Goal: Task Accomplishment & Management: Manage account settings

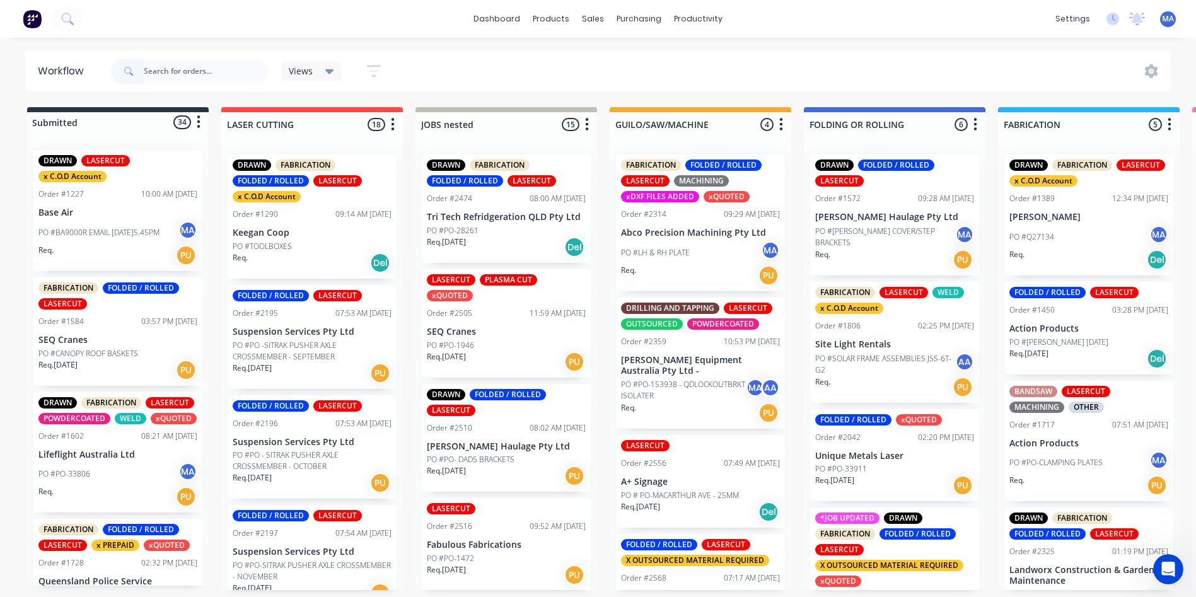
click at [228, 67] on input "text" at bounding box center [206, 71] width 125 height 25
type input "2449"
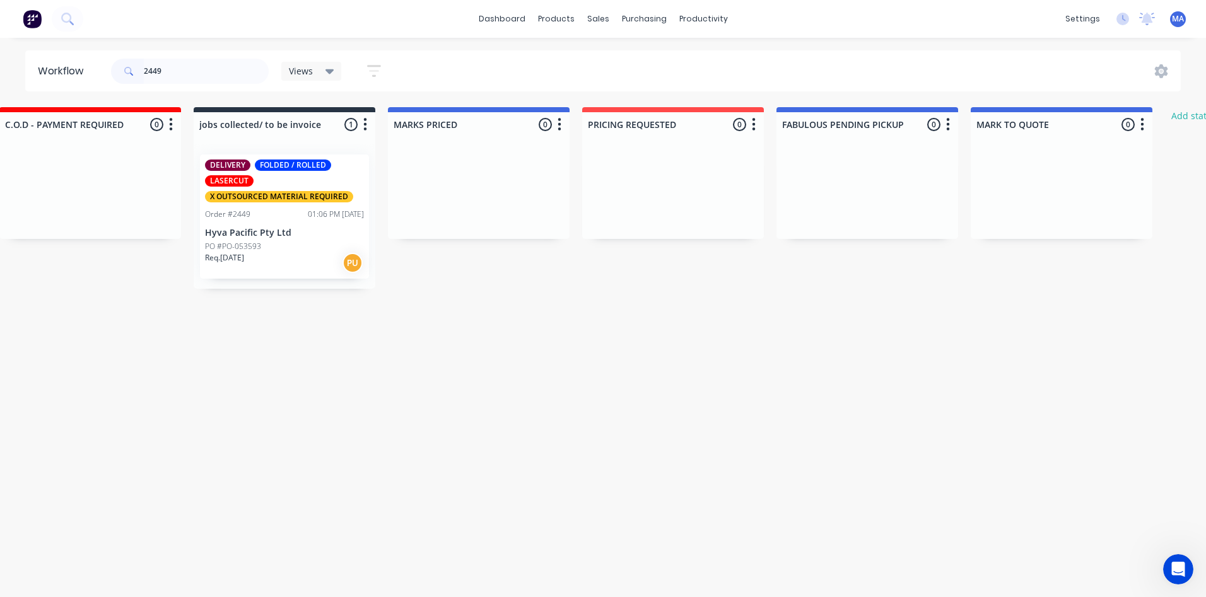
scroll to position [0, 2360]
click at [310, 217] on div "01:06 PM [DATE]" at bounding box center [334, 214] width 56 height 11
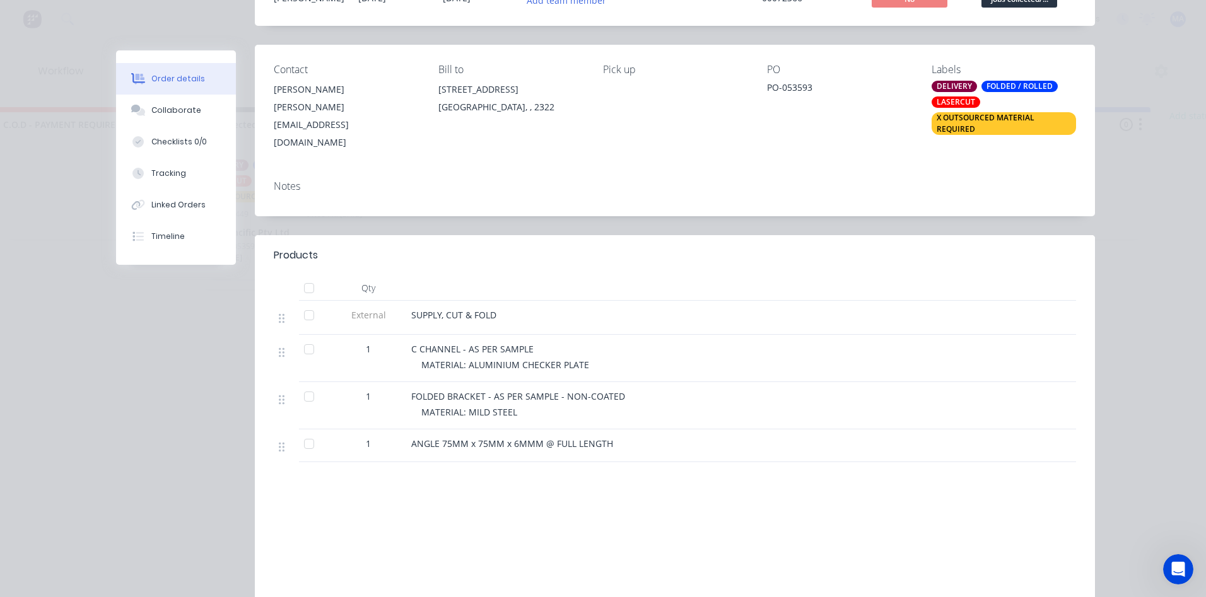
scroll to position [0, 0]
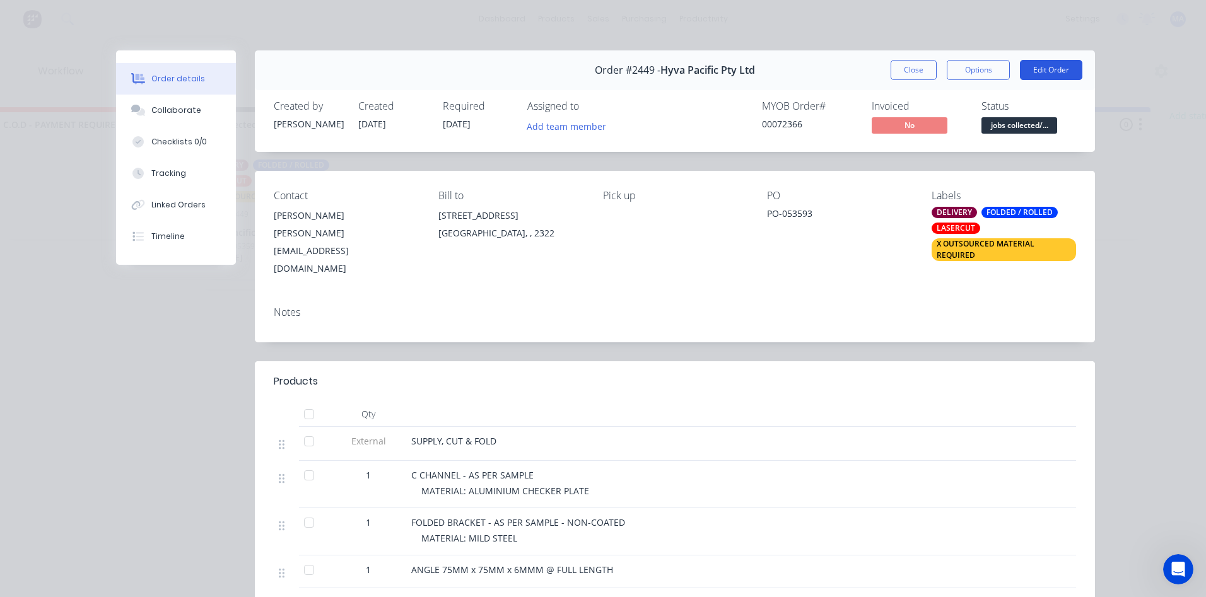
click at [1058, 63] on button "Edit Order" at bounding box center [1051, 70] width 62 height 20
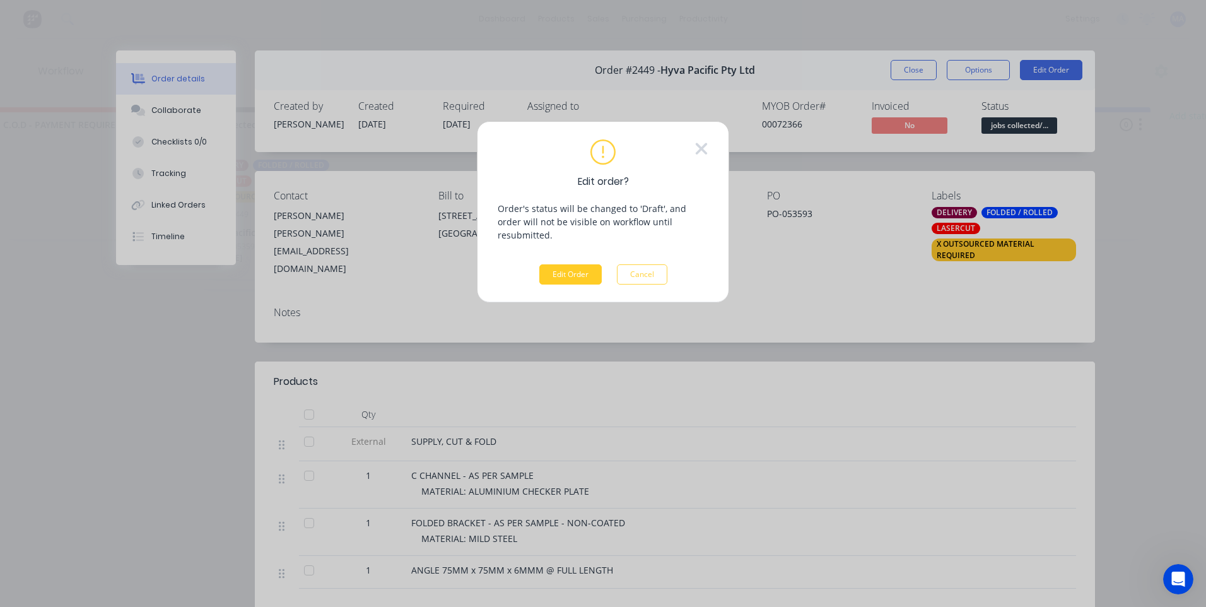
click at [572, 264] on button "Edit Order" at bounding box center [570, 274] width 62 height 20
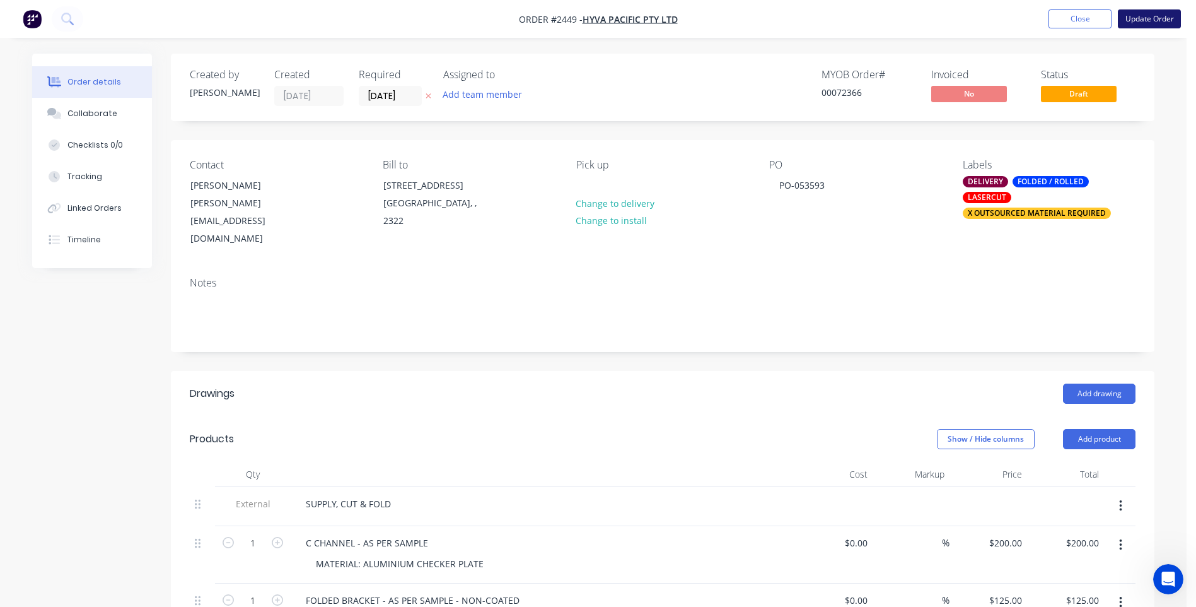
click at [1162, 19] on button "Update Order" at bounding box center [1149, 18] width 63 height 19
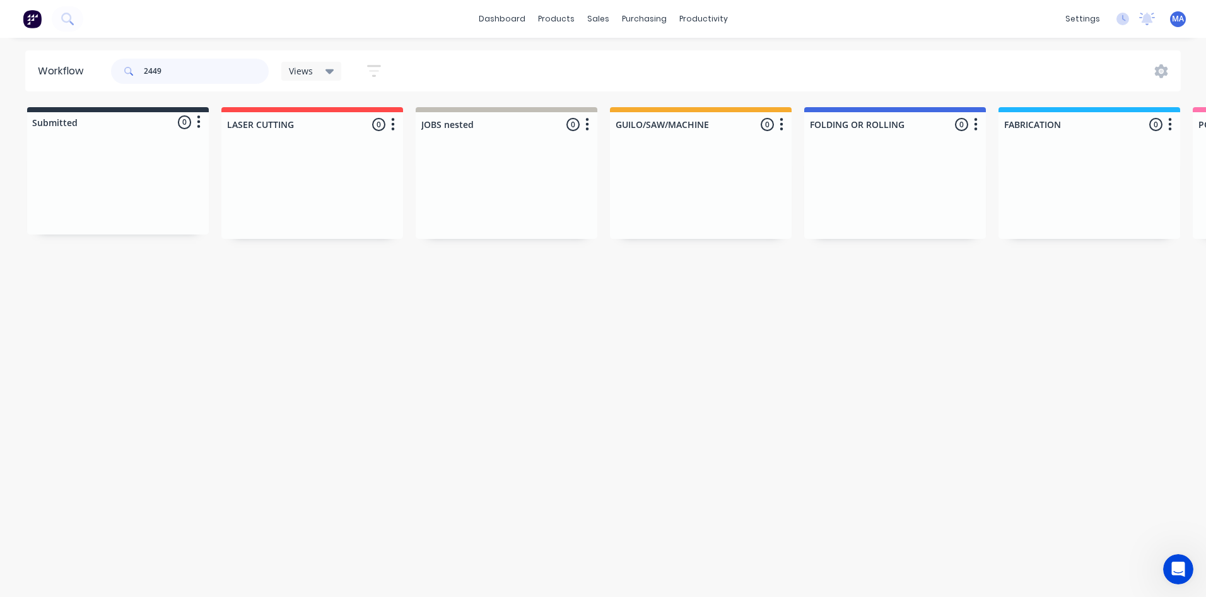
drag, startPoint x: 165, startPoint y: 68, endPoint x: 81, endPoint y: 66, distance: 84.5
click at [81, 66] on header "Workflow 2449 Views Save new view None (Default) edit Show/Hide statuses Show l…" at bounding box center [603, 70] width 1156 height 41
type input "2509"
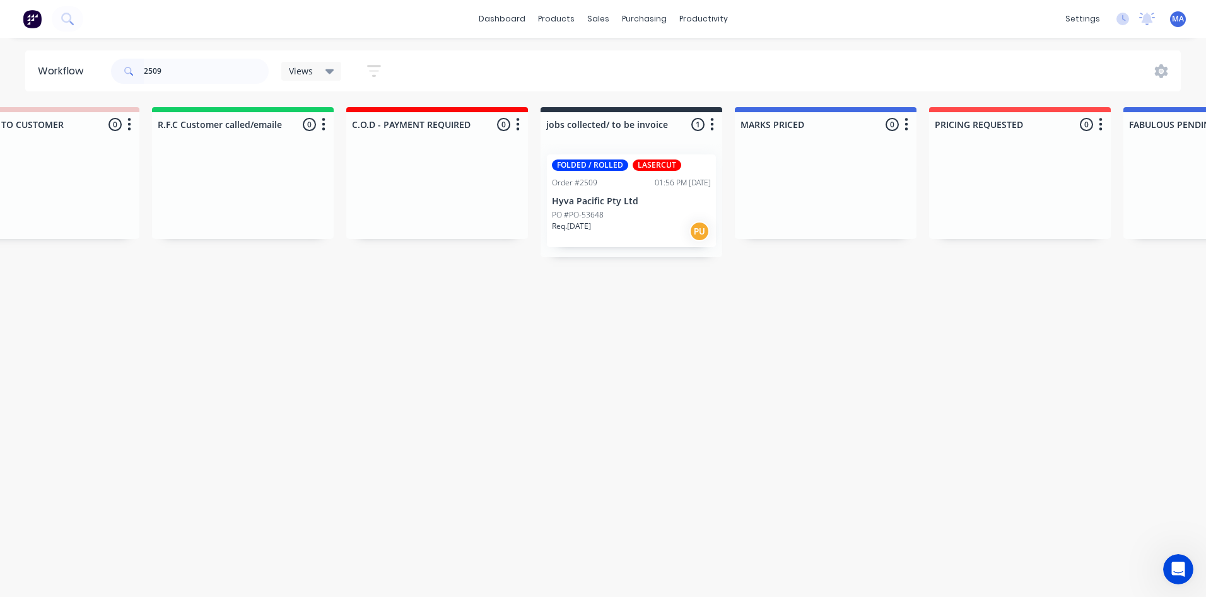
click at [597, 211] on p "PO #PO-53648" at bounding box center [578, 214] width 52 height 11
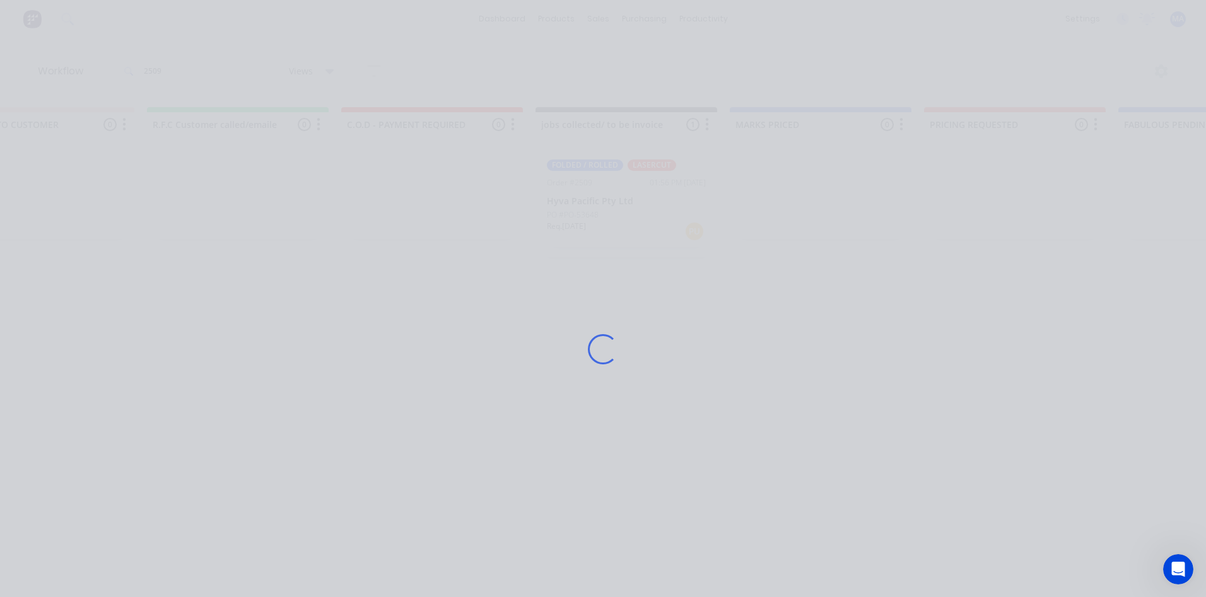
scroll to position [0, 2017]
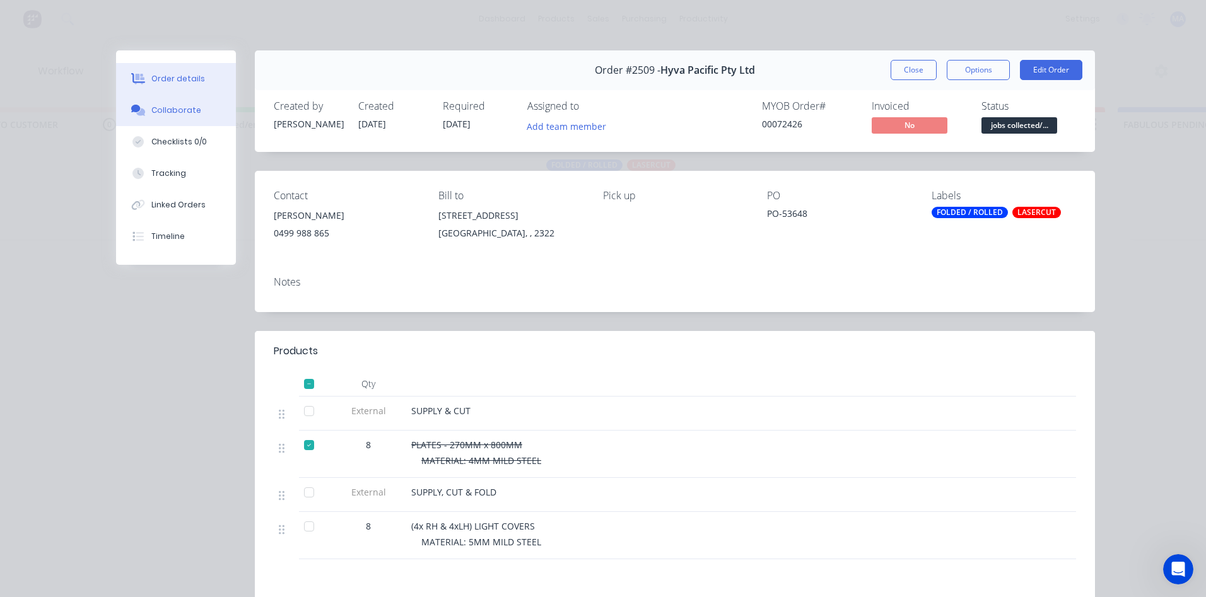
click at [167, 108] on div "Collaborate" at bounding box center [176, 110] width 50 height 11
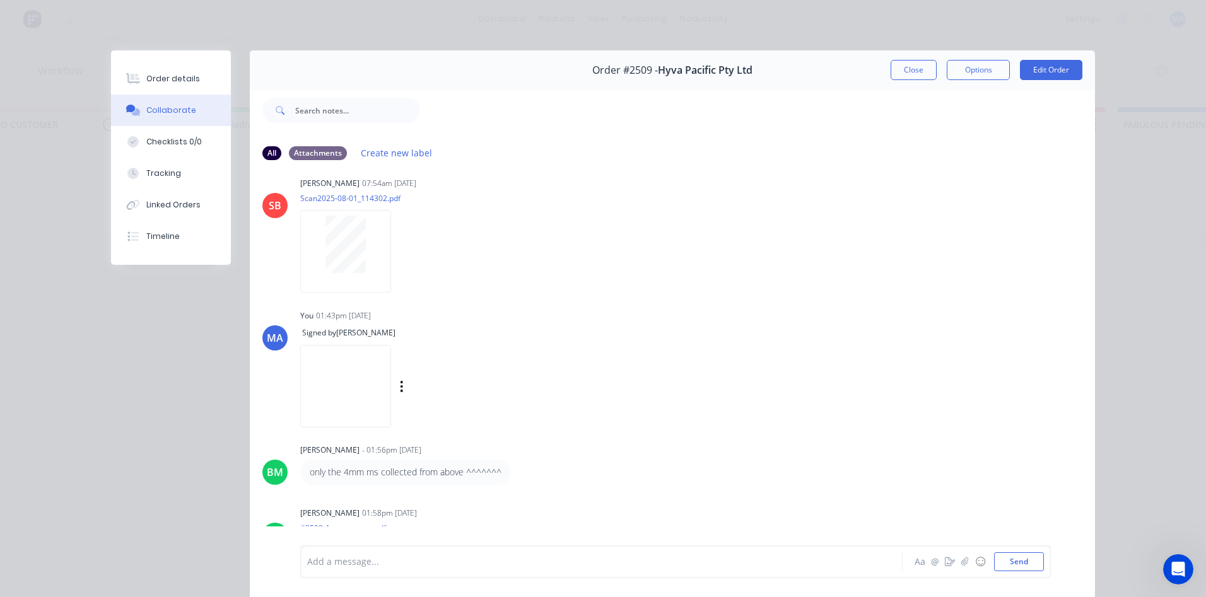
scroll to position [0, 0]
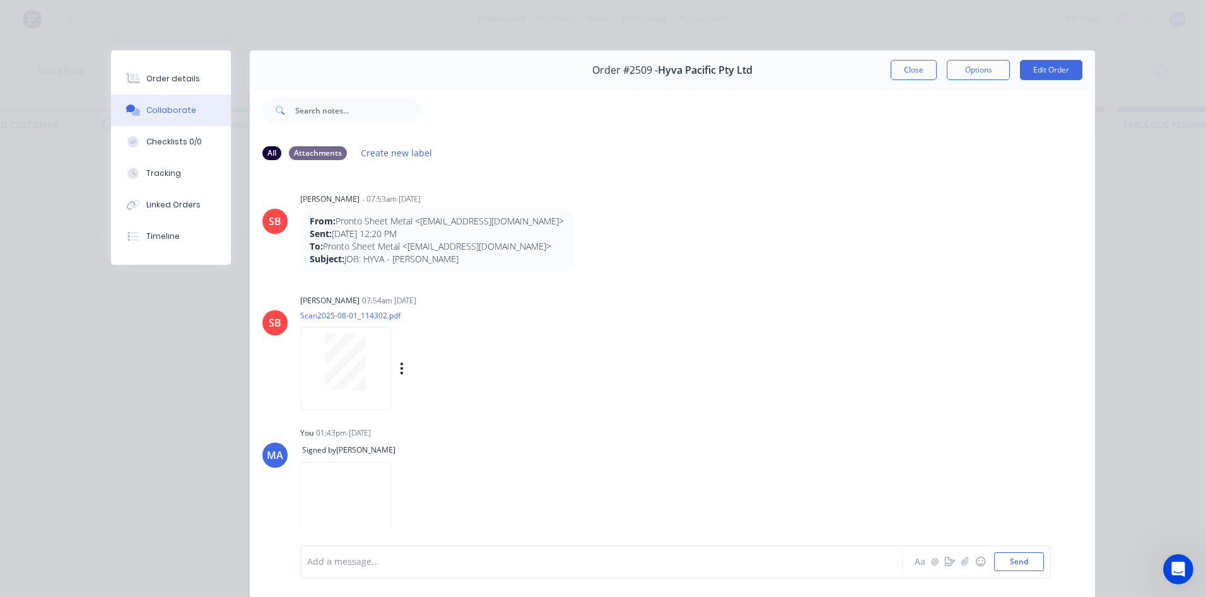
click at [358, 397] on div at bounding box center [345, 368] width 91 height 83
click at [187, 174] on button "Tracking" at bounding box center [171, 174] width 120 height 32
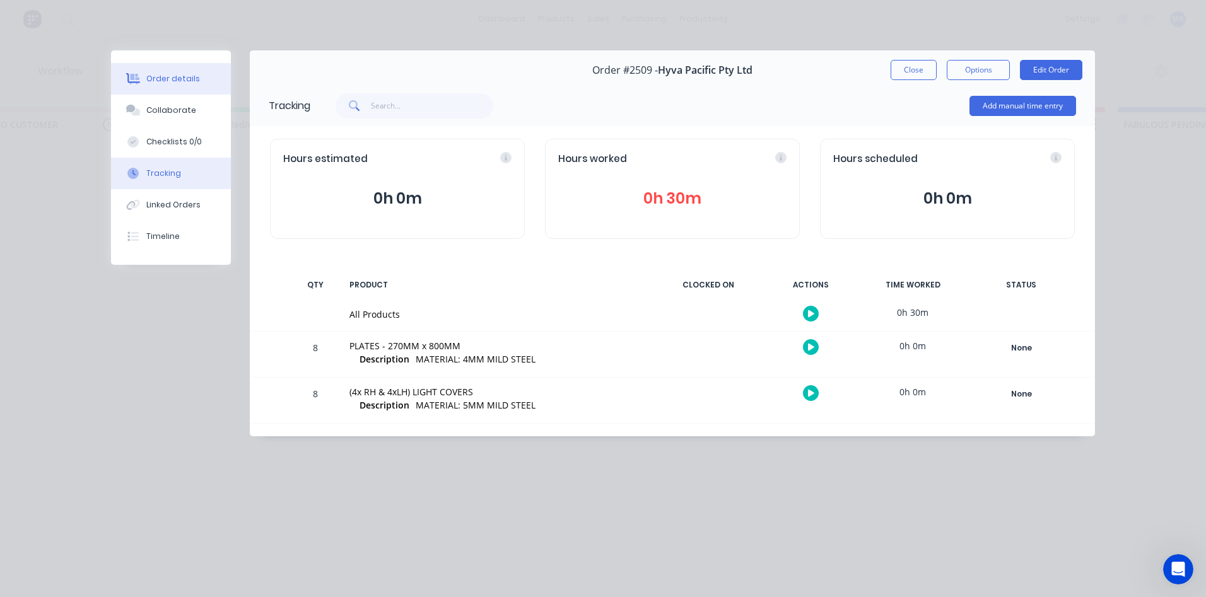
click at [182, 80] on div "Order details" at bounding box center [173, 78] width 54 height 11
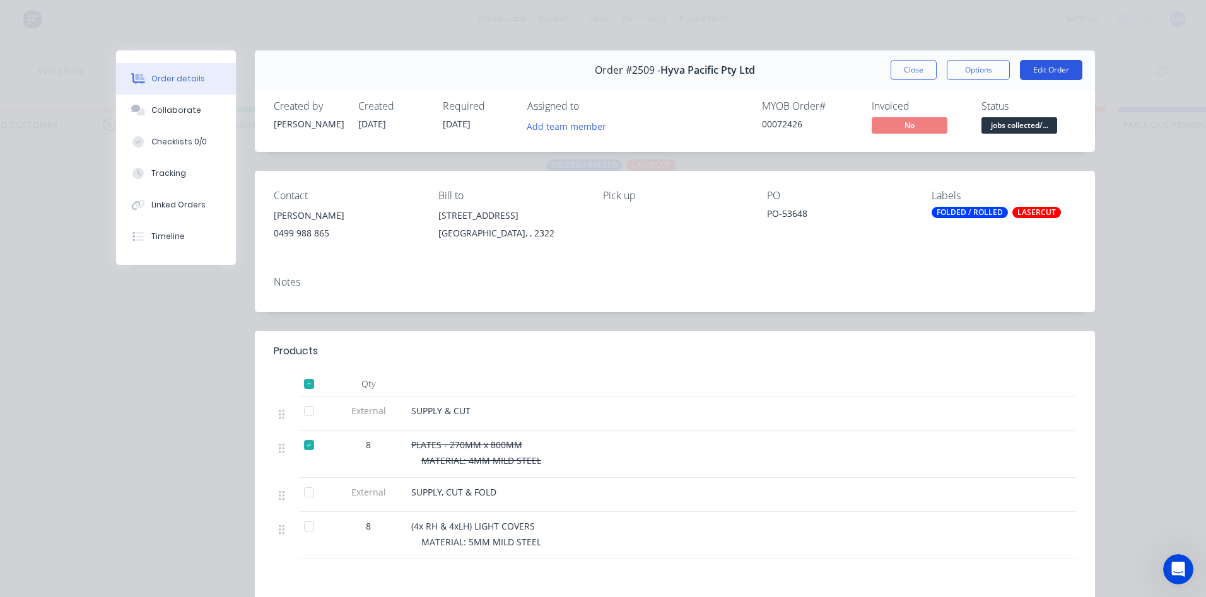
click at [1050, 74] on button "Edit Order" at bounding box center [1051, 70] width 62 height 20
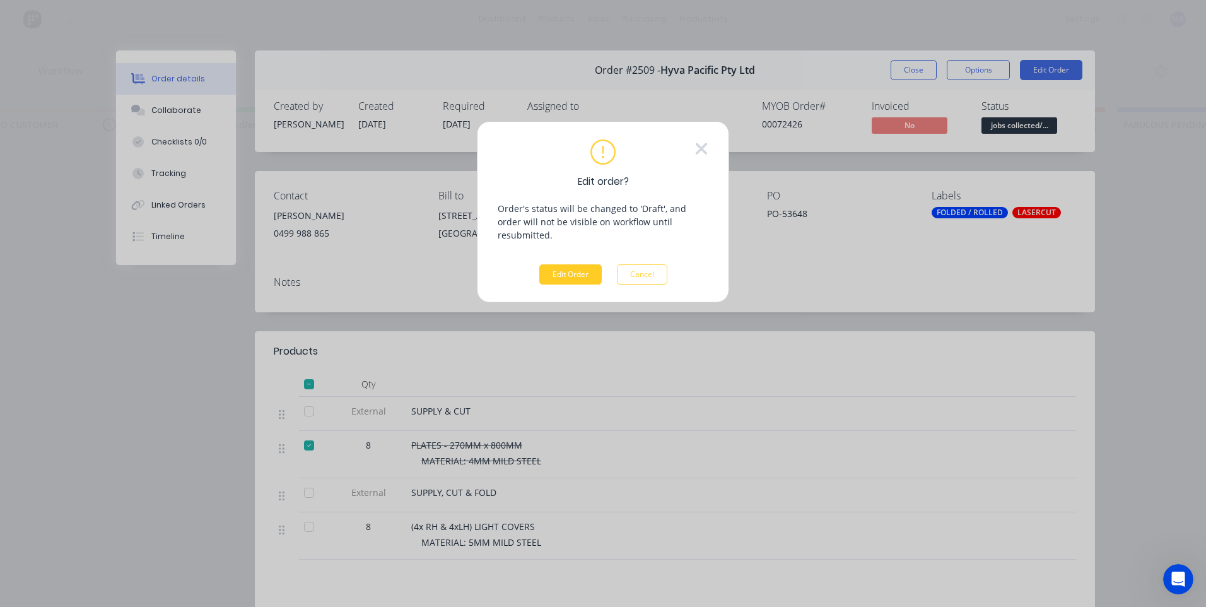
click at [592, 264] on button "Edit Order" at bounding box center [570, 274] width 62 height 20
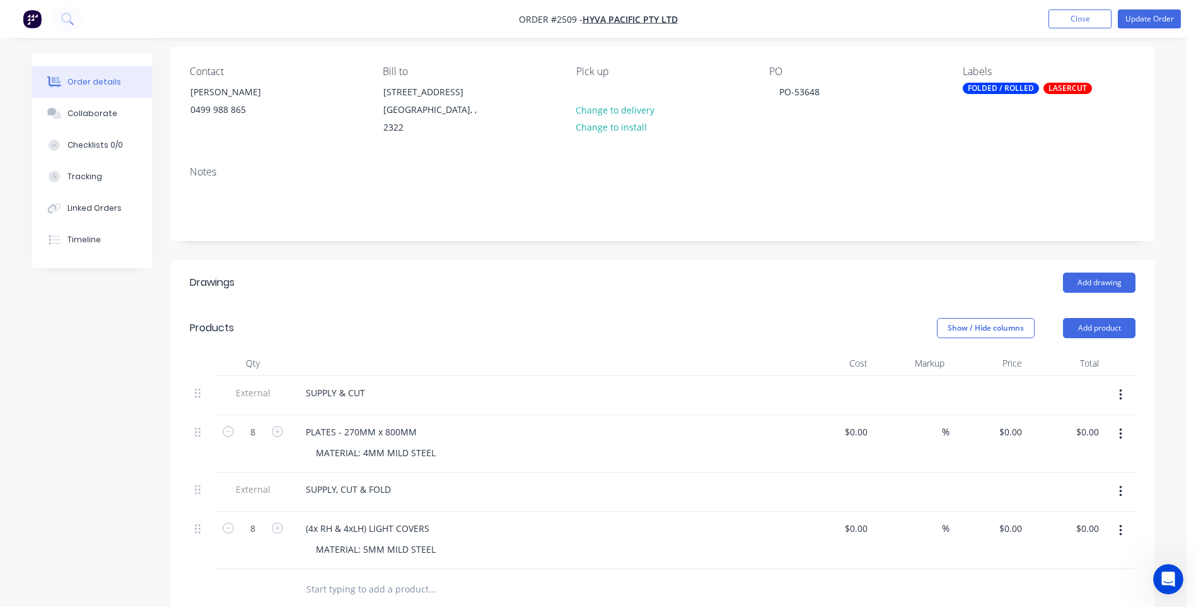
scroll to position [126, 0]
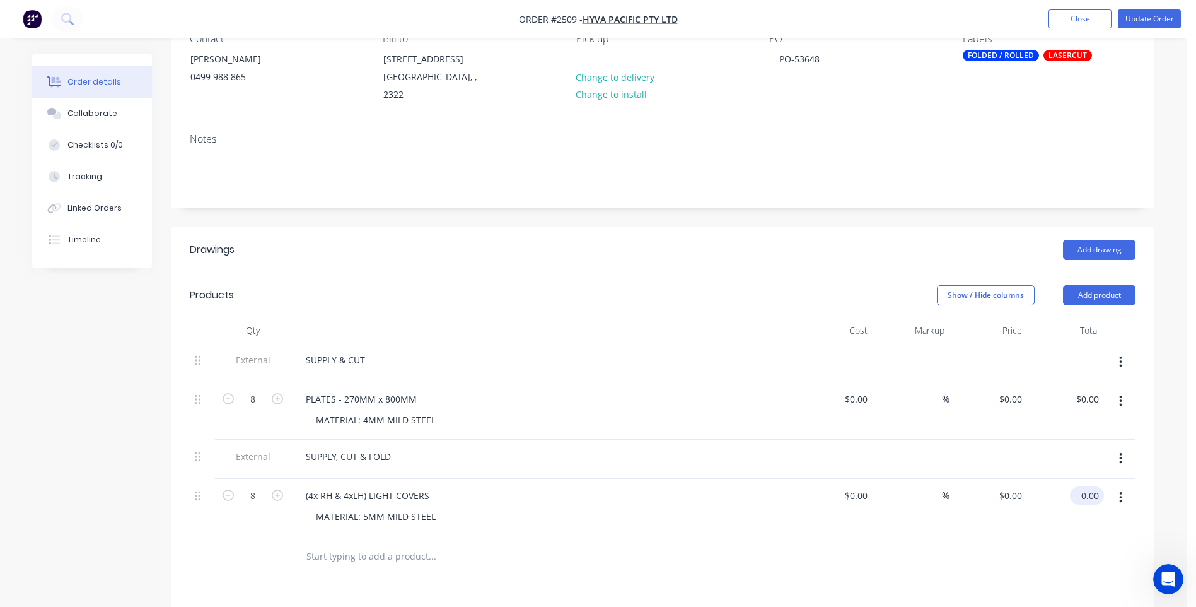
click at [1099, 486] on input "0.00" at bounding box center [1089, 495] width 29 height 18
type input "844"
type input "0.00"
type input "$105.50"
type input "$844.00"
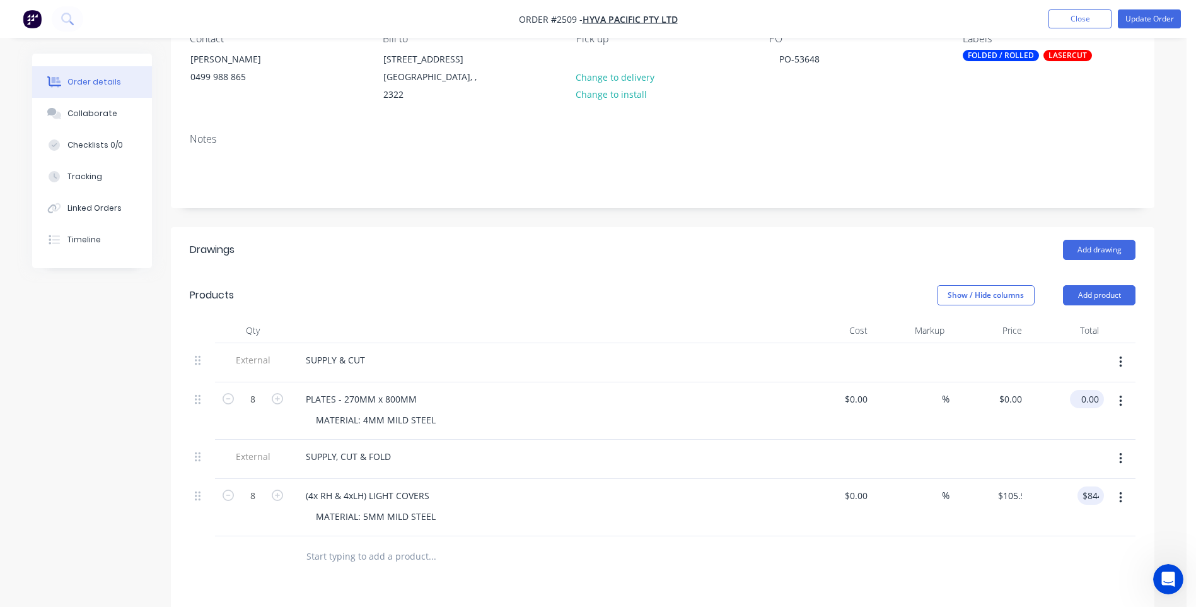
click at [1090, 390] on input "0.00" at bounding box center [1089, 399] width 29 height 18
type input "$0.00"
click at [133, 121] on button "Collaborate" at bounding box center [92, 114] width 120 height 32
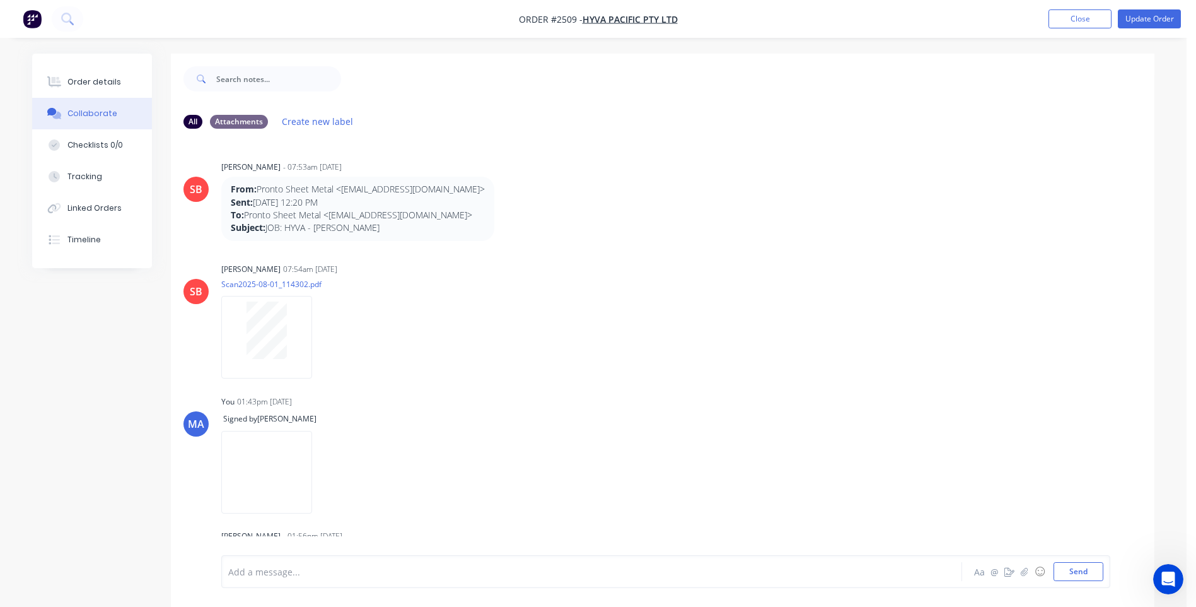
click at [263, 391] on div "SB [PERSON_NAME] - 07:53am [DATE] From: Pronto Sheet Metal <[EMAIL_ADDRESS][DOM…" at bounding box center [663, 347] width 984 height 416
click at [122, 80] on button "Order details" at bounding box center [92, 82] width 120 height 32
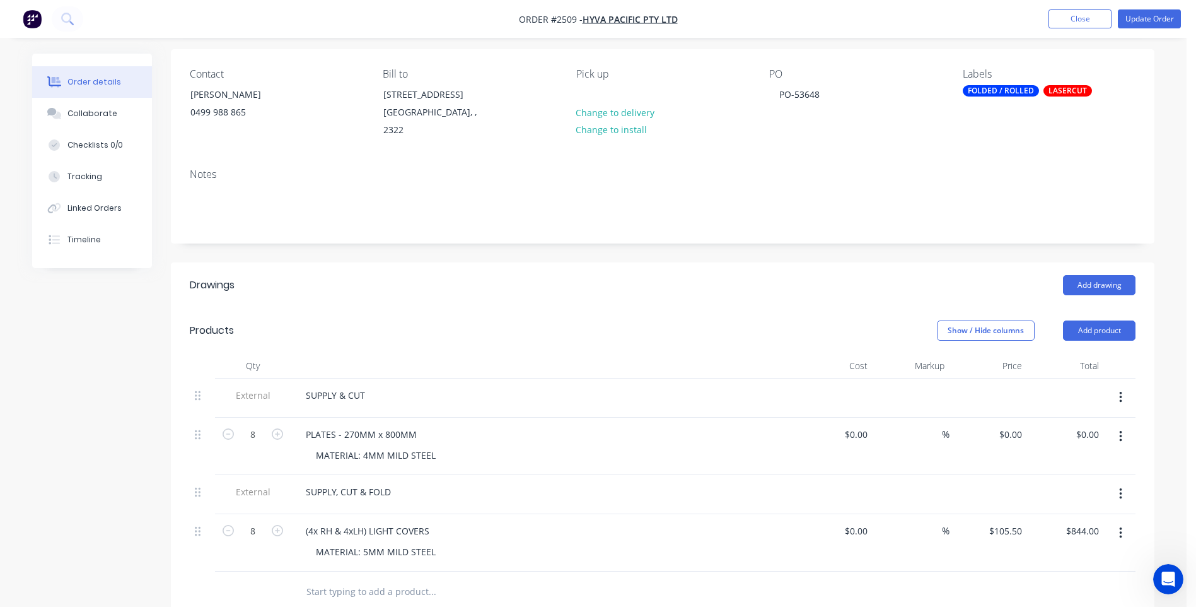
scroll to position [189, 0]
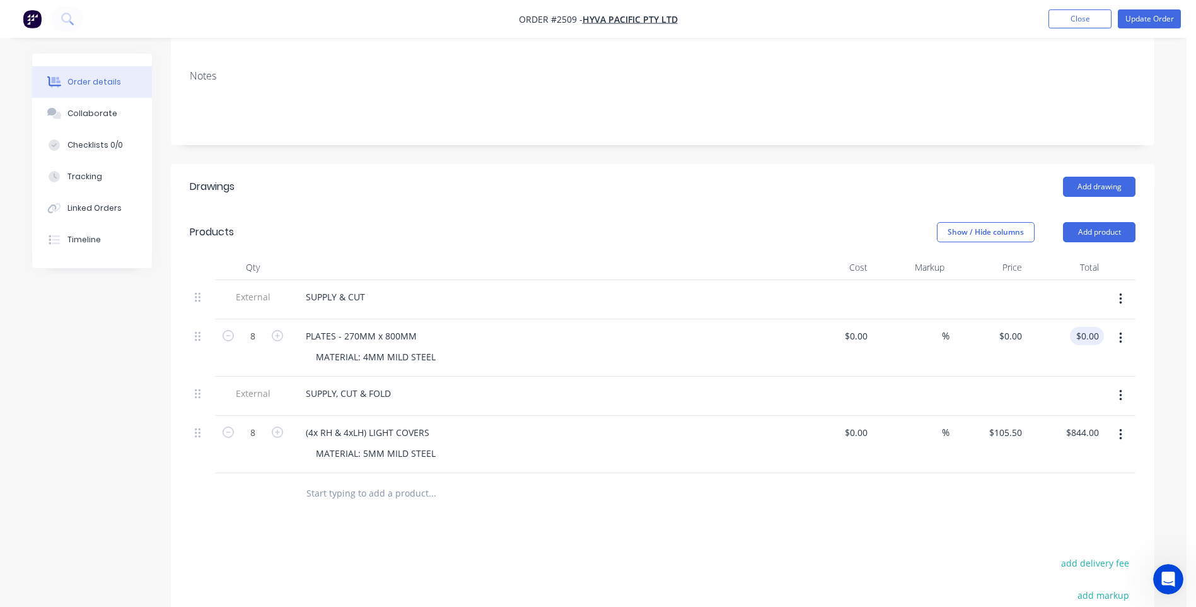
click at [1096, 327] on input "$0.00" at bounding box center [1089, 336] width 29 height 18
type input "252"
type input "$31.50"
type input "$252.00"
click at [998, 554] on div "add delivery fee" at bounding box center [1057, 570] width 158 height 32
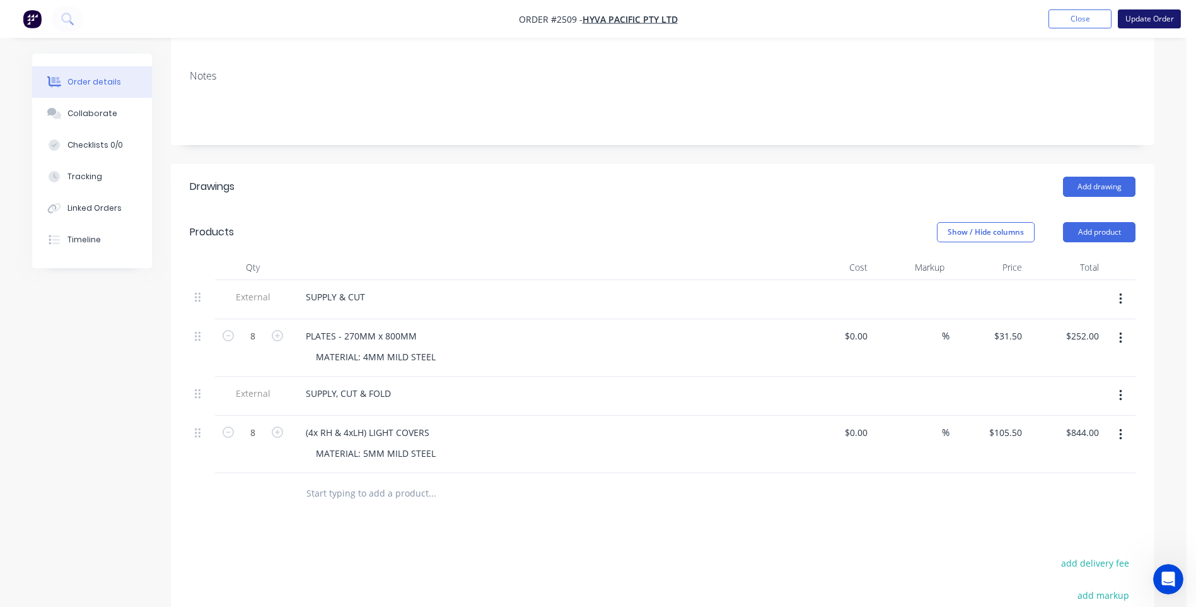
click at [1171, 18] on button "Update Order" at bounding box center [1149, 18] width 63 height 19
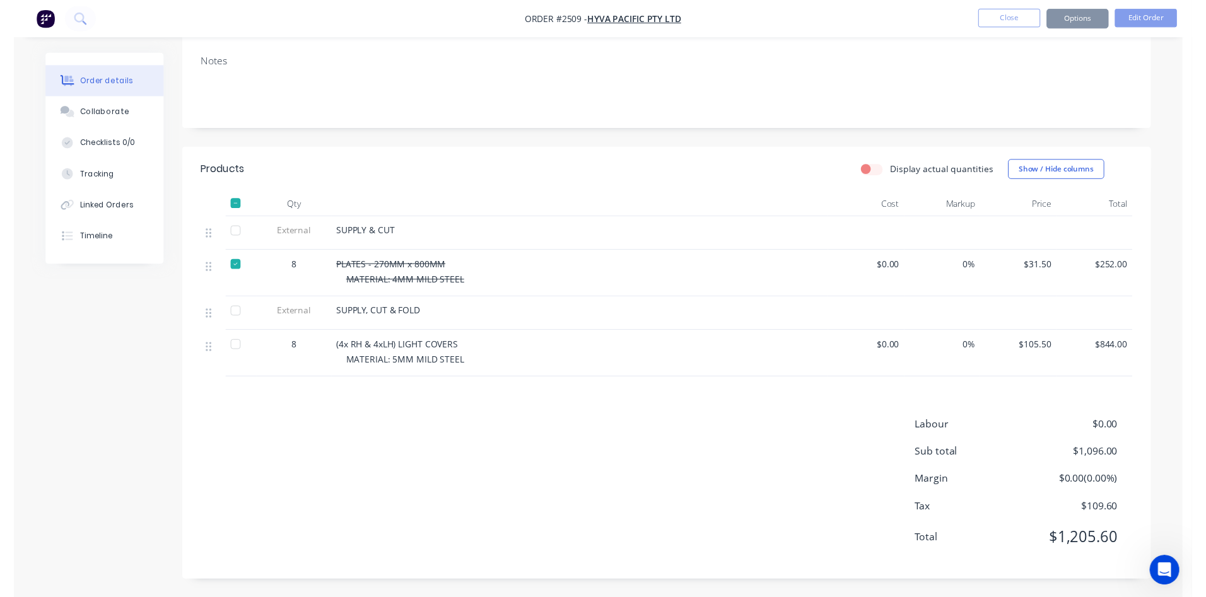
scroll to position [0, 0]
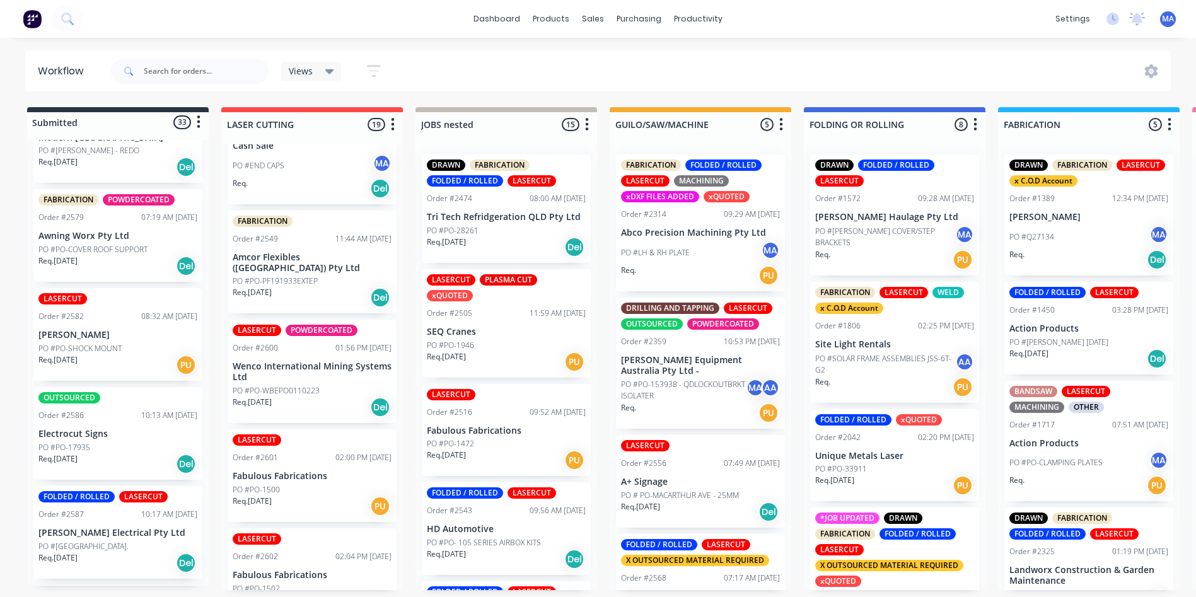
scroll to position [592, 0]
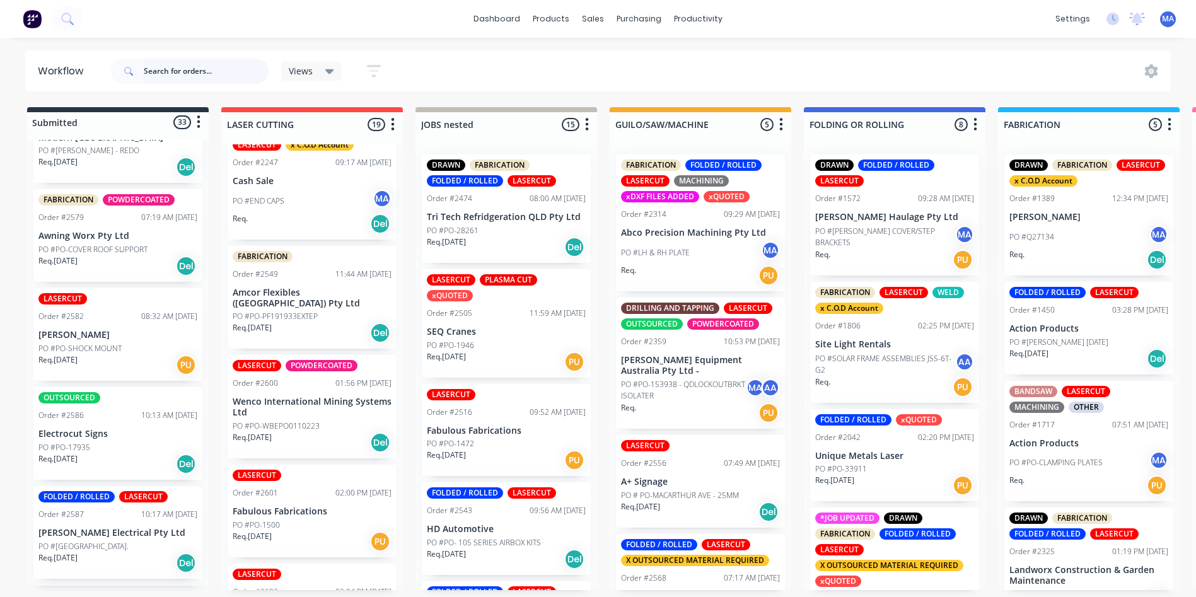
click at [222, 67] on input "text" at bounding box center [206, 71] width 125 height 25
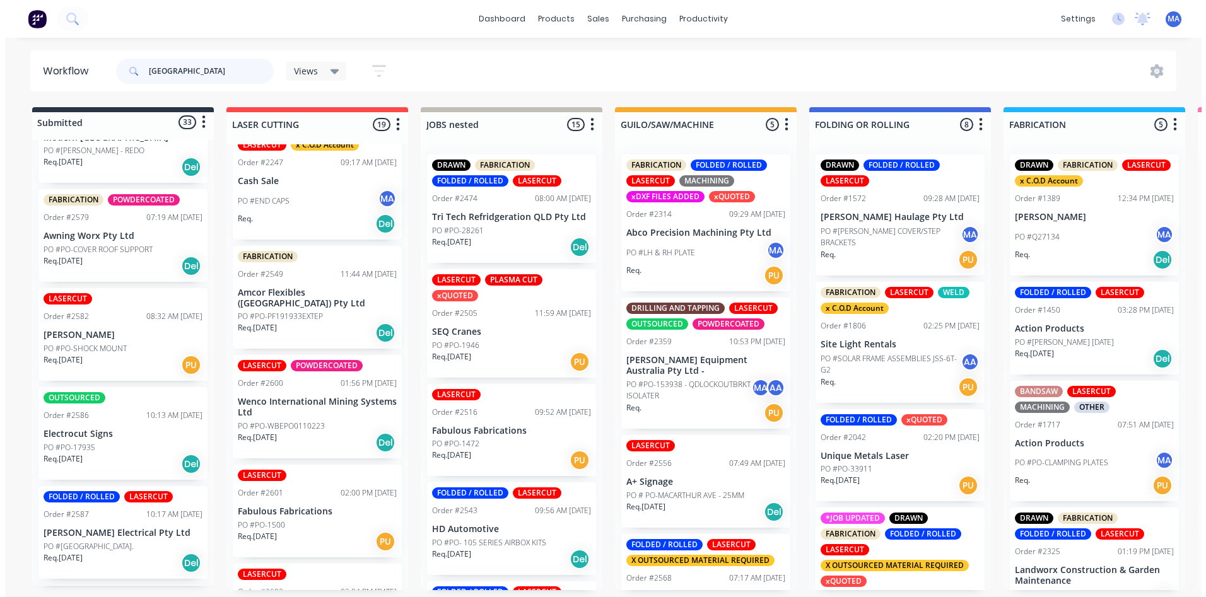
scroll to position [0, 0]
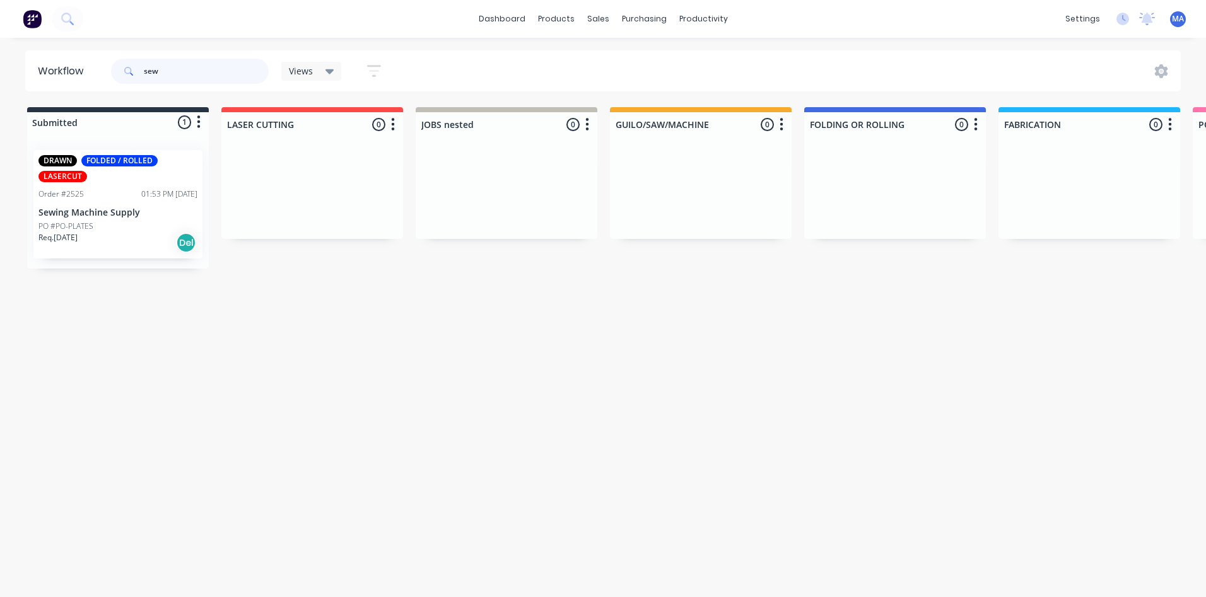
type input "sew"
click at [165, 214] on p "Sewing Machine Supply" at bounding box center [117, 212] width 159 height 11
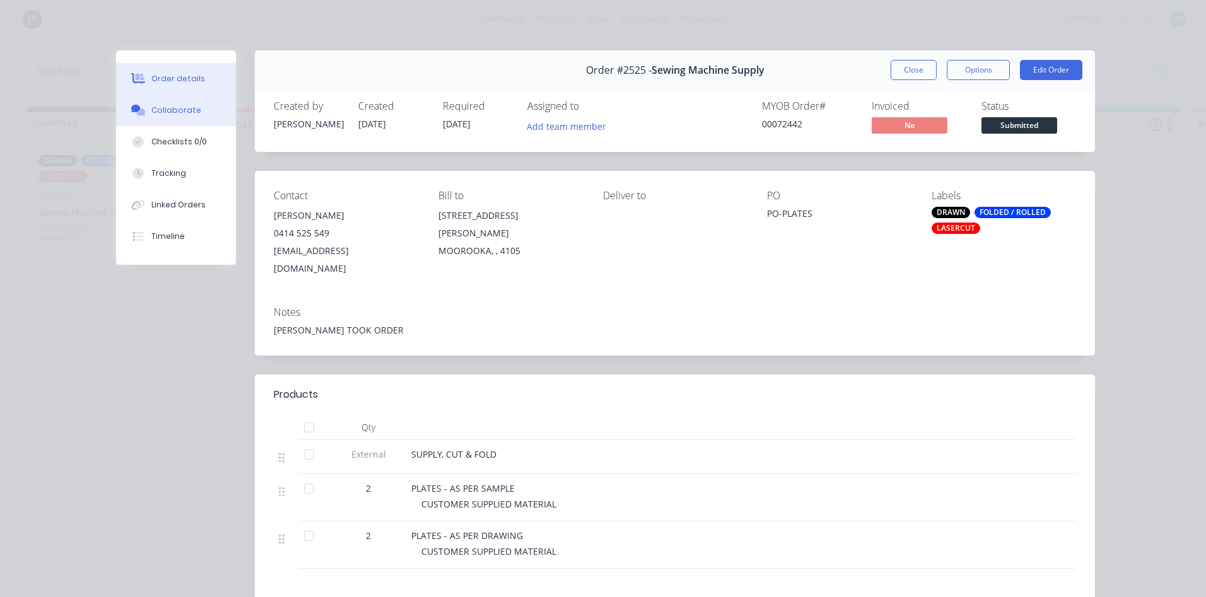
click at [170, 102] on button "Collaborate" at bounding box center [176, 111] width 120 height 32
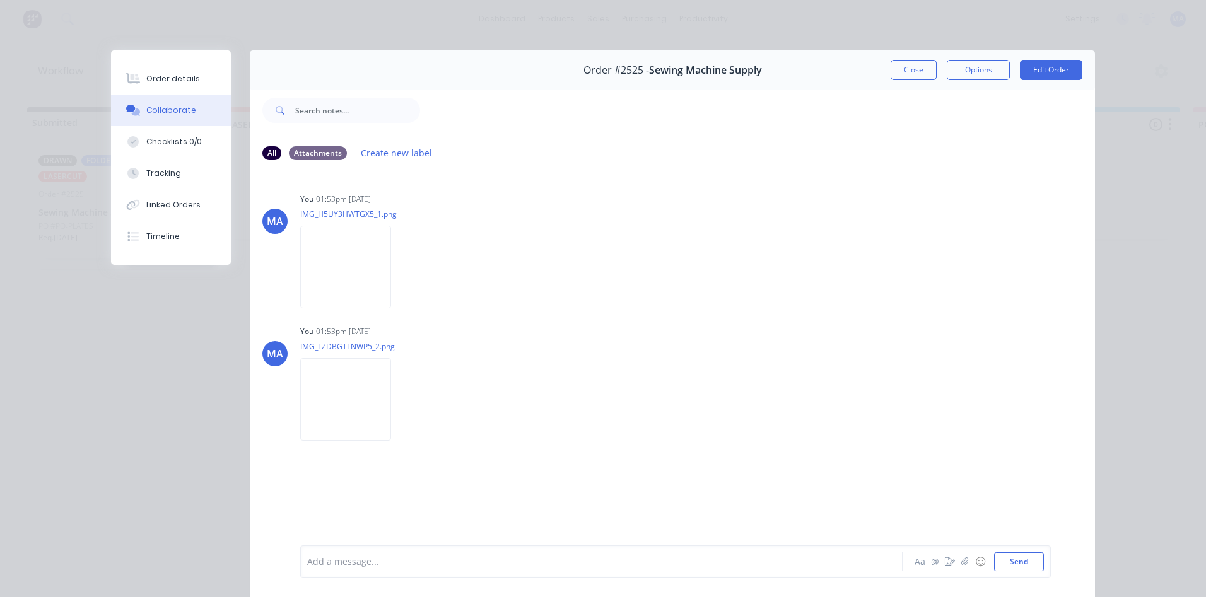
drag, startPoint x: 170, startPoint y: 102, endPoint x: 540, endPoint y: 173, distance: 377.1
click at [539, 173] on div "MA You 01:53pm 04/08/25 IMG_H5UY3HWTGX5_1.png Labels Download Delete MA You 01:…" at bounding box center [672, 357] width 845 height 373
click at [346, 372] on img at bounding box center [345, 399] width 91 height 83
click at [363, 283] on img at bounding box center [345, 267] width 91 height 83
click at [194, 73] on button "Order details" at bounding box center [171, 79] width 120 height 32
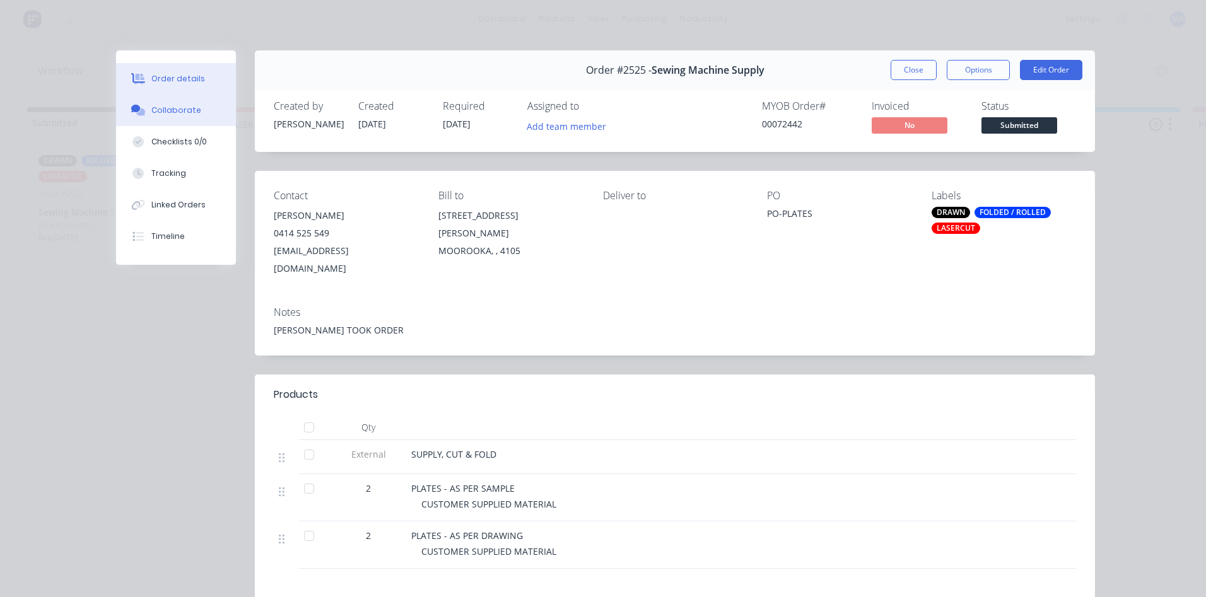
click at [185, 117] on button "Collaborate" at bounding box center [176, 111] width 120 height 32
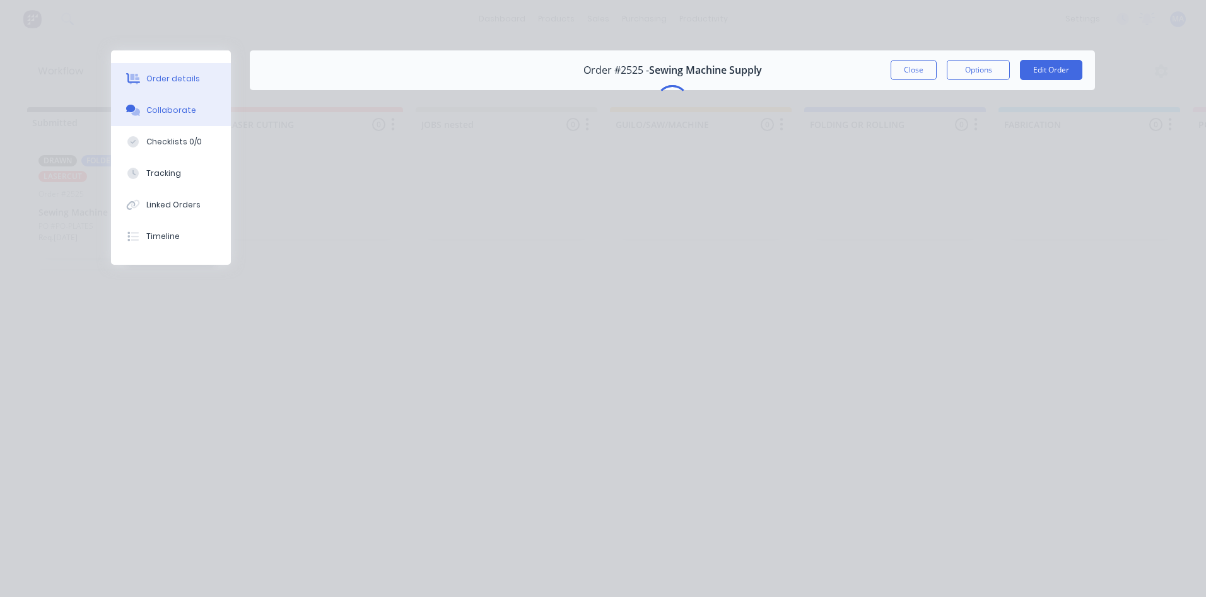
click at [210, 93] on button "Order details" at bounding box center [171, 79] width 120 height 32
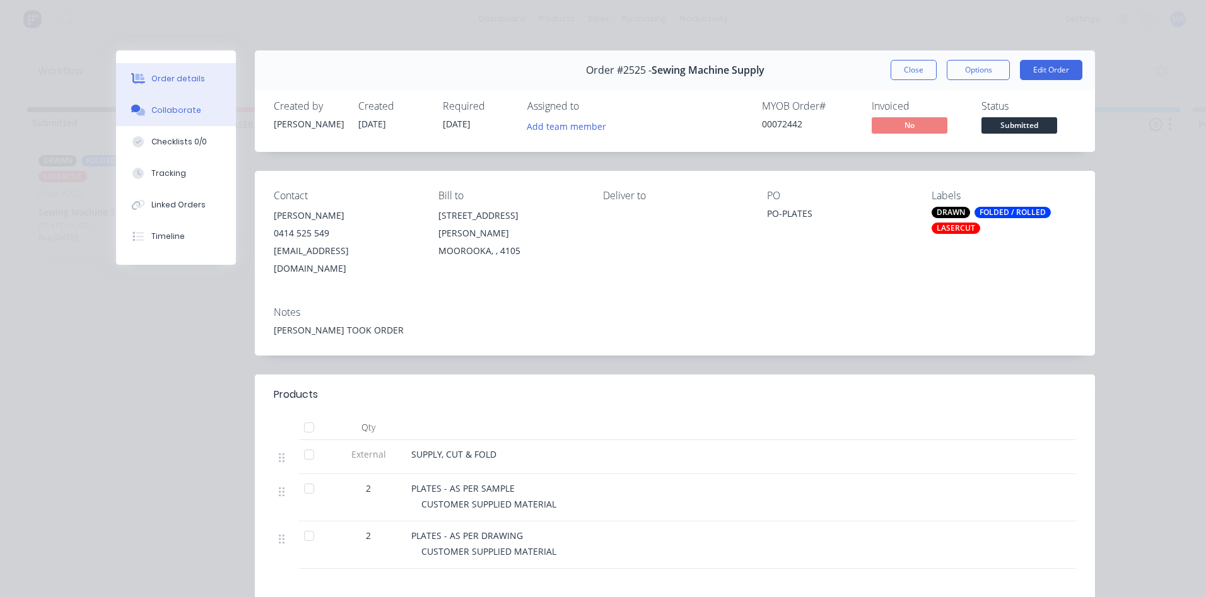
click at [206, 122] on button "Collaborate" at bounding box center [176, 111] width 120 height 32
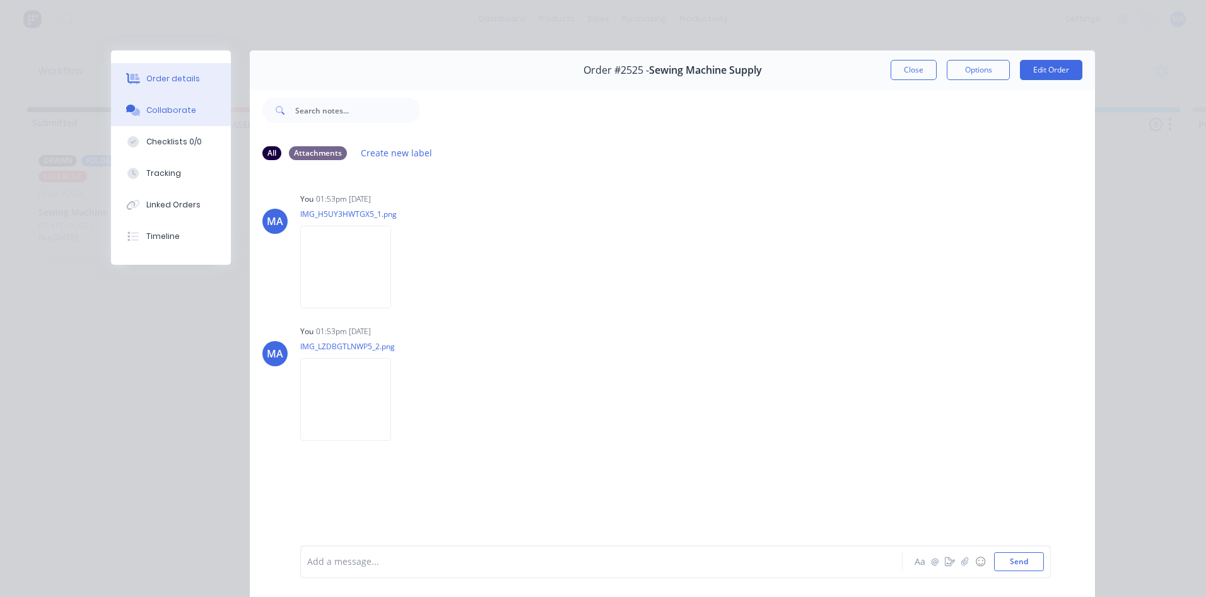
click at [175, 86] on button "Order details" at bounding box center [171, 79] width 120 height 32
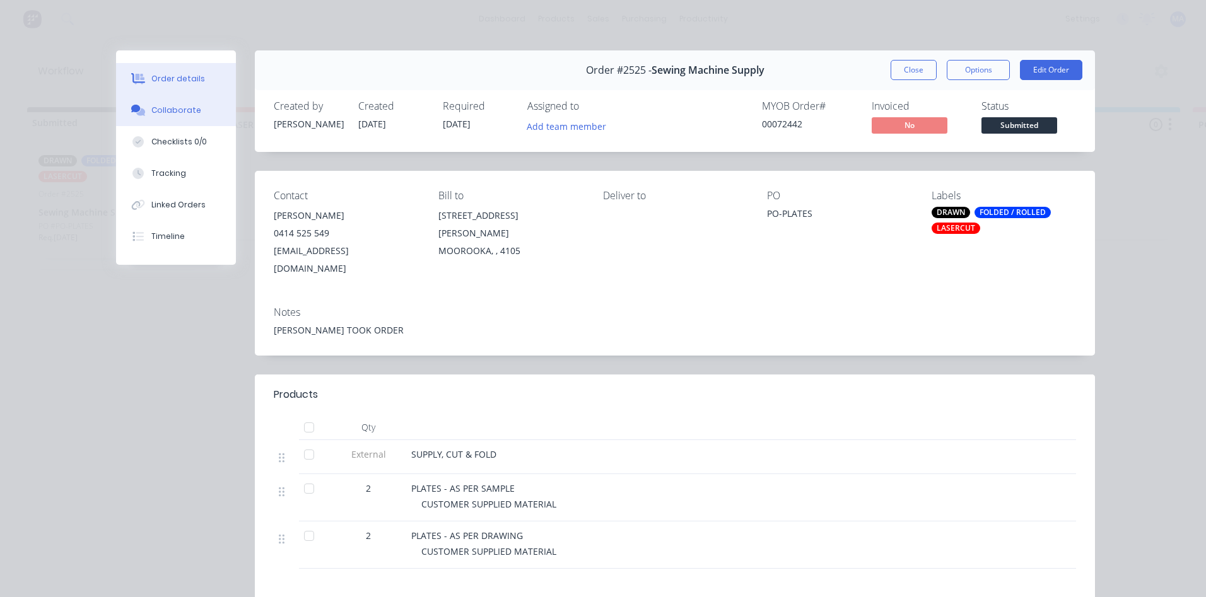
click at [189, 104] on button "Collaborate" at bounding box center [176, 111] width 120 height 32
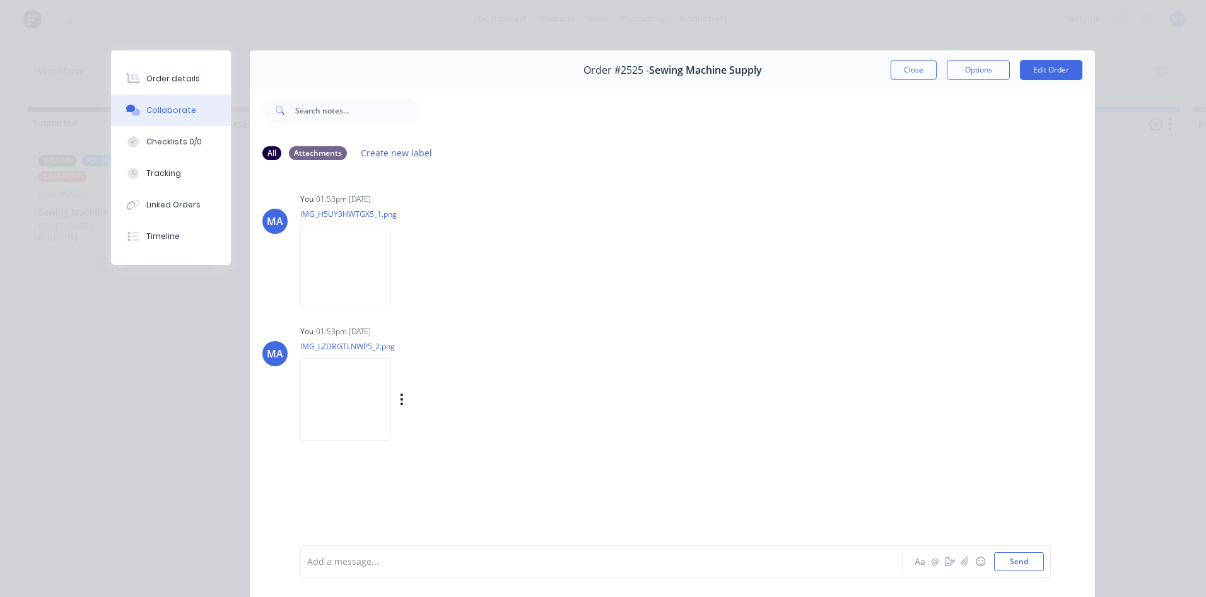
click at [326, 374] on img at bounding box center [345, 399] width 91 height 83
